Goal: Transaction & Acquisition: Purchase product/service

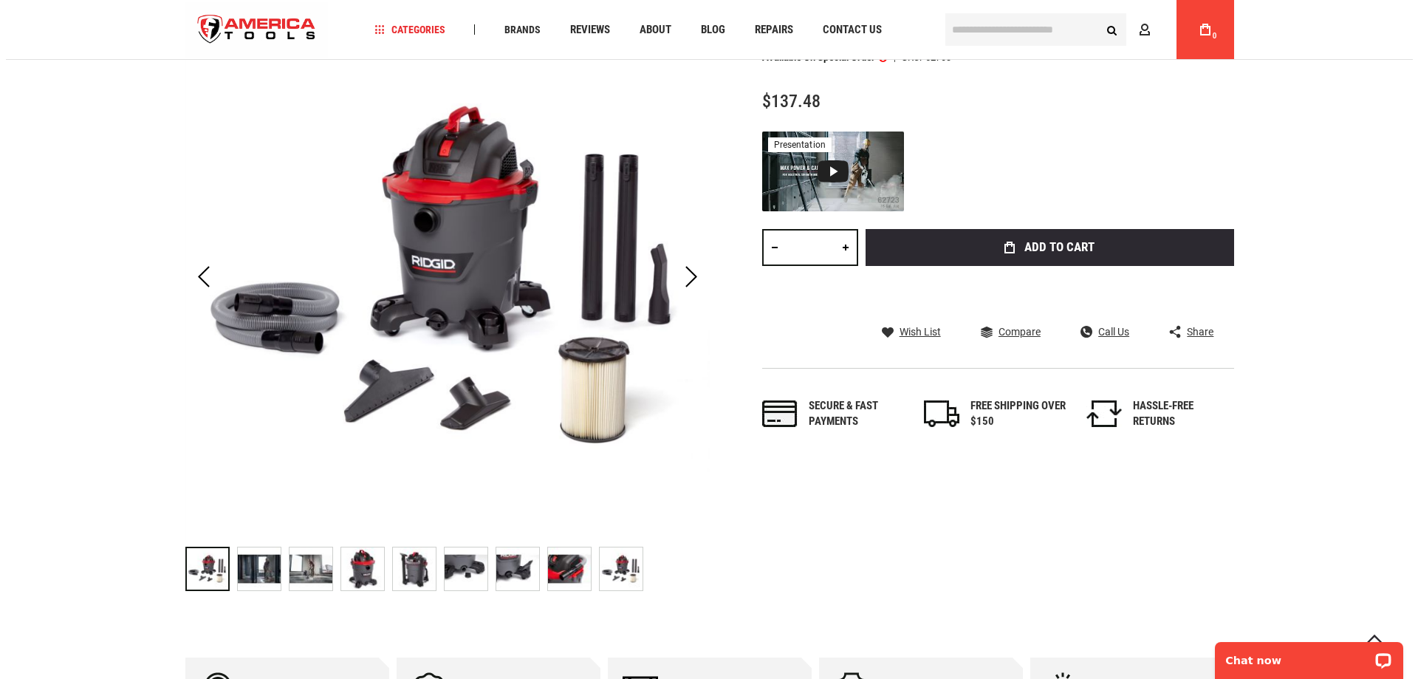
scroll to position [148, 0]
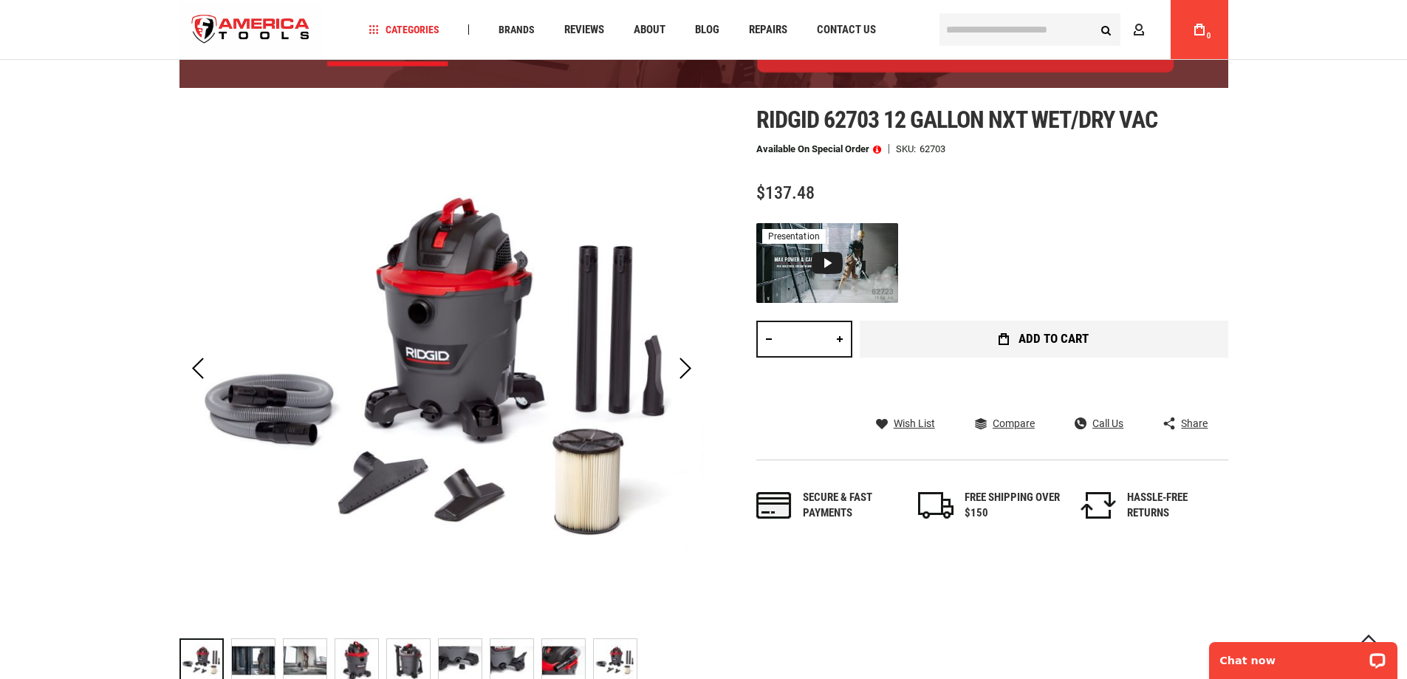
click at [987, 339] on button "Add to Cart" at bounding box center [1044, 339] width 369 height 37
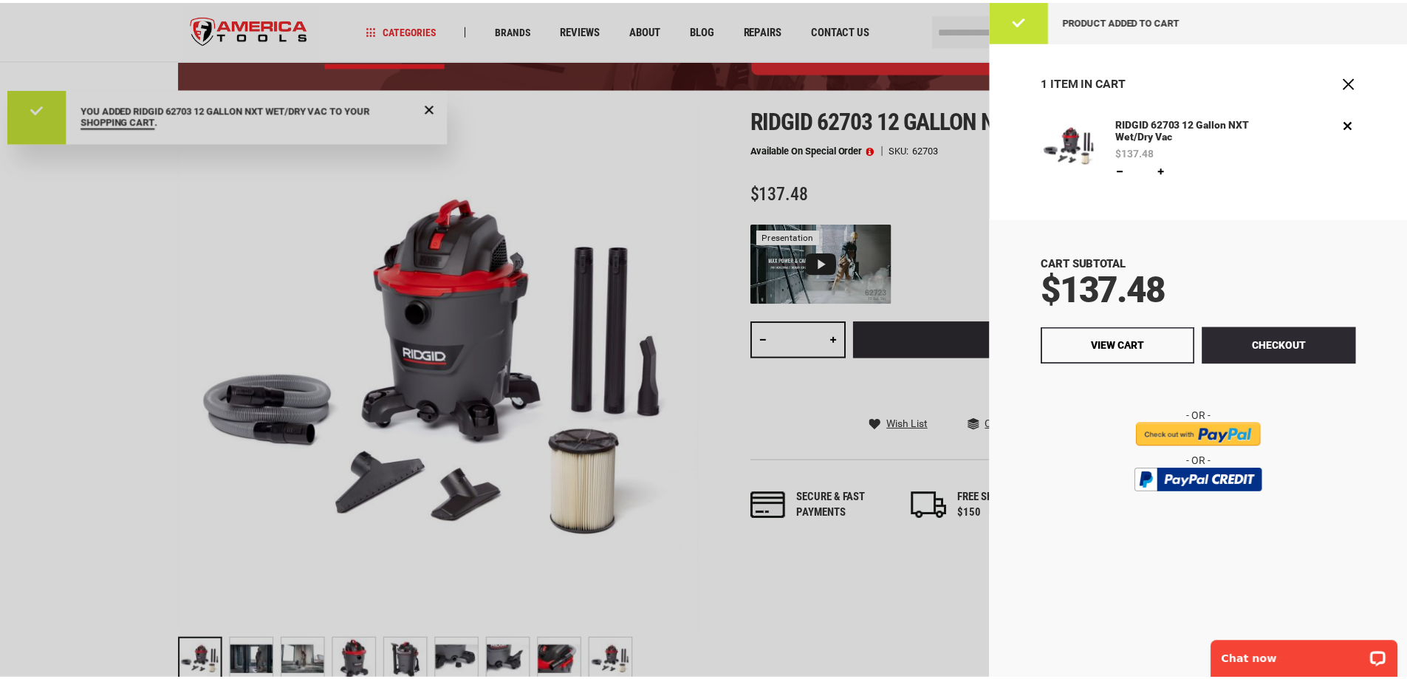
scroll to position [0, 0]
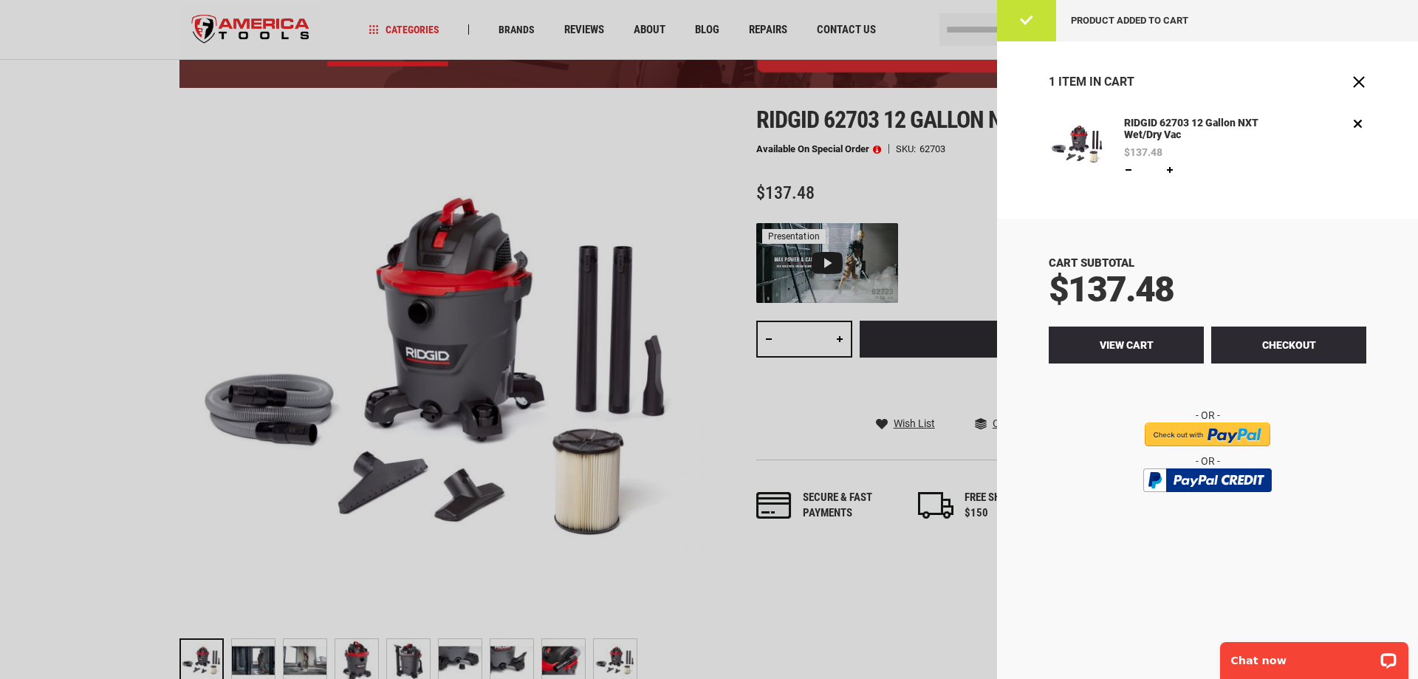
click at [1153, 335] on link "View Cart" at bounding box center [1126, 344] width 155 height 37
drag, startPoint x: 986, startPoint y: 340, endPoint x: 962, endPoint y: 225, distance: 117.8
click at [962, 225] on div at bounding box center [709, 339] width 1418 height 679
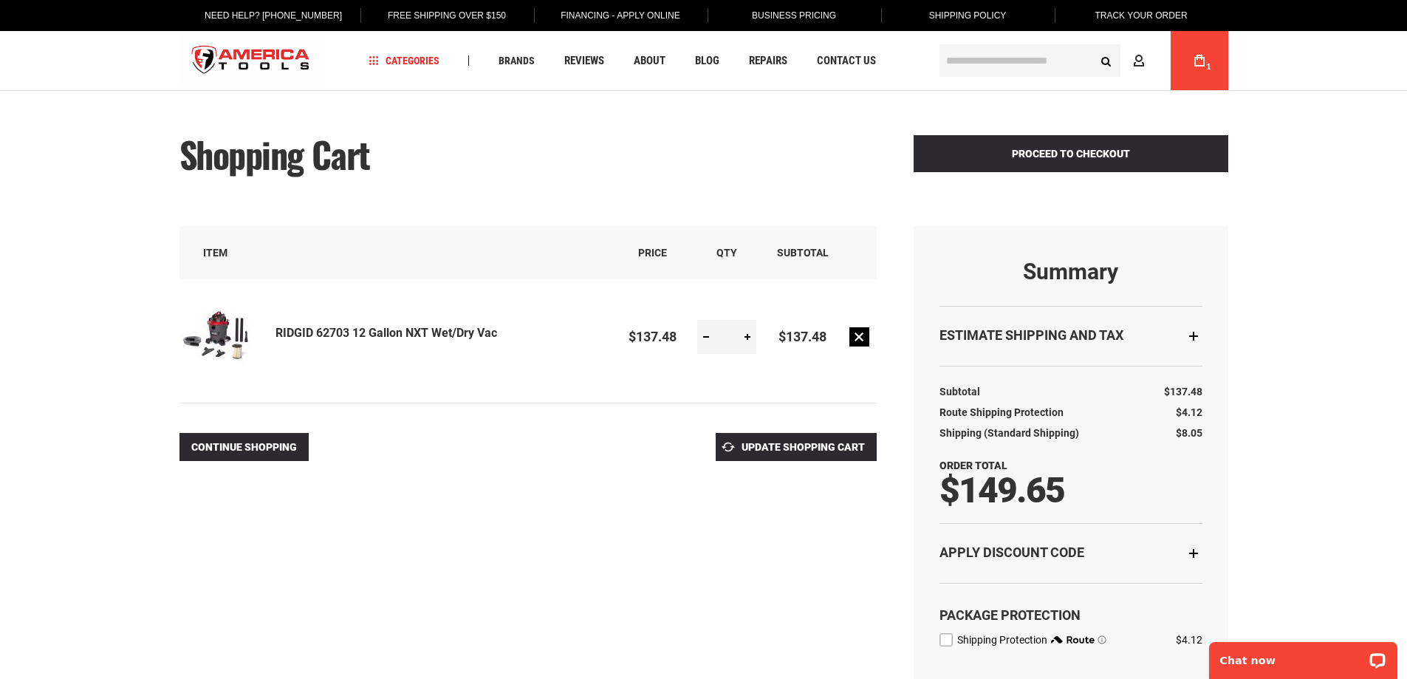
click at [859, 335] on link "Remove item" at bounding box center [859, 336] width 20 height 19
